Goal: Navigation & Orientation: Find specific page/section

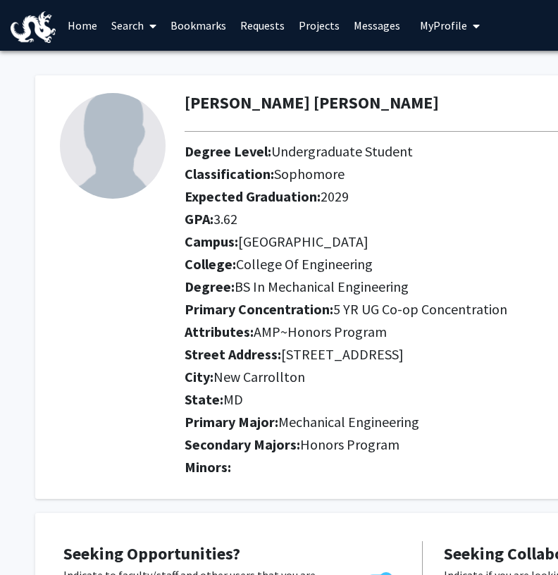
click at [211, 32] on link "Bookmarks" at bounding box center [199, 25] width 70 height 49
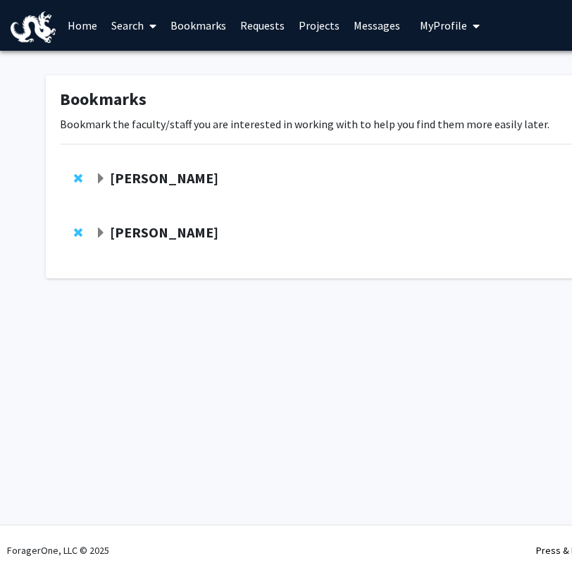
click at [147, 228] on strong "[PERSON_NAME]" at bounding box center [164, 232] width 109 height 18
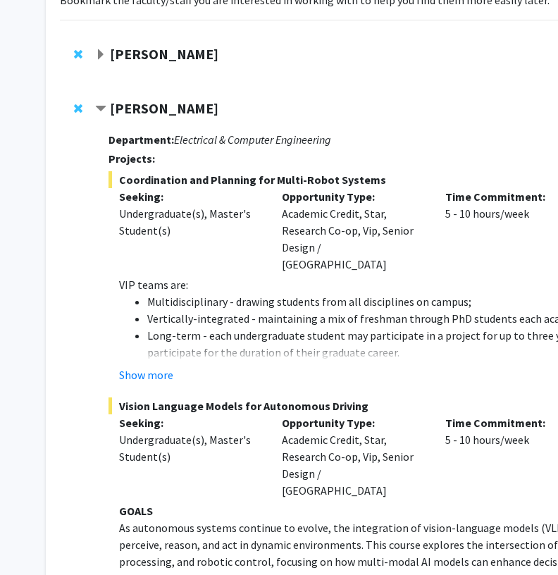
scroll to position [148, 0]
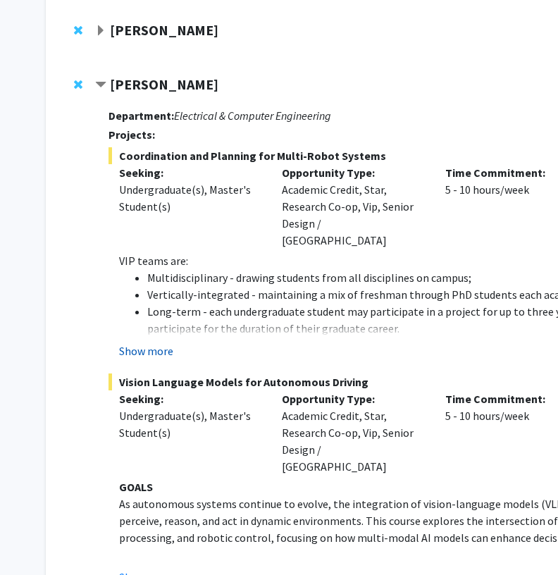
click at [162, 343] on button "Show more" at bounding box center [146, 351] width 54 height 17
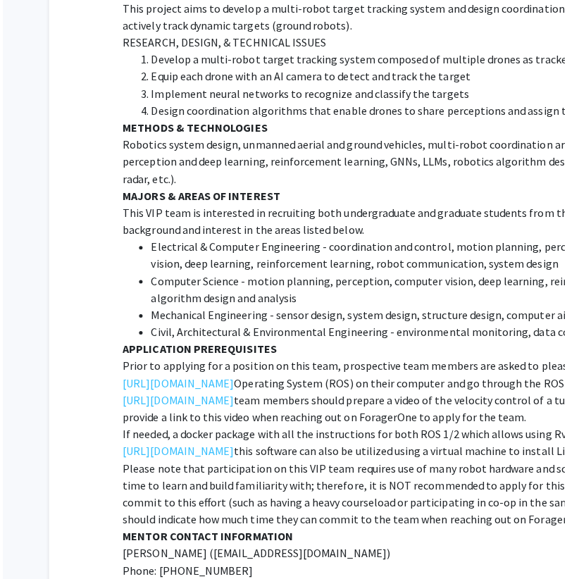
scroll to position [1219, 0]
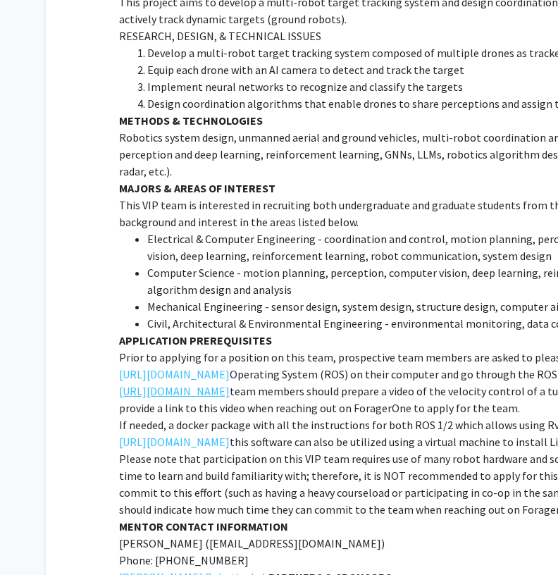
click at [203, 383] on link "[URL][DOMAIN_NAME]" at bounding box center [174, 391] width 111 height 17
click at [164, 366] on link "[URL][DOMAIN_NAME]" at bounding box center [174, 374] width 111 height 17
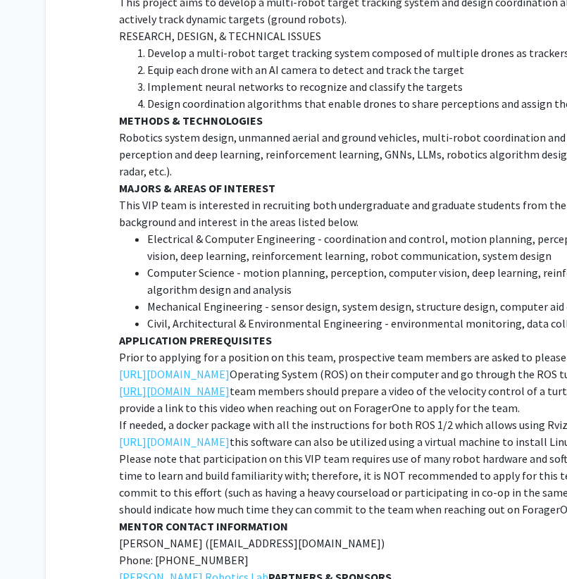
click at [217, 383] on link "[URL][DOMAIN_NAME]" at bounding box center [174, 391] width 111 height 17
click at [186, 383] on link "[URL][DOMAIN_NAME]" at bounding box center [174, 391] width 111 height 17
